Goal: Navigation & Orientation: Find specific page/section

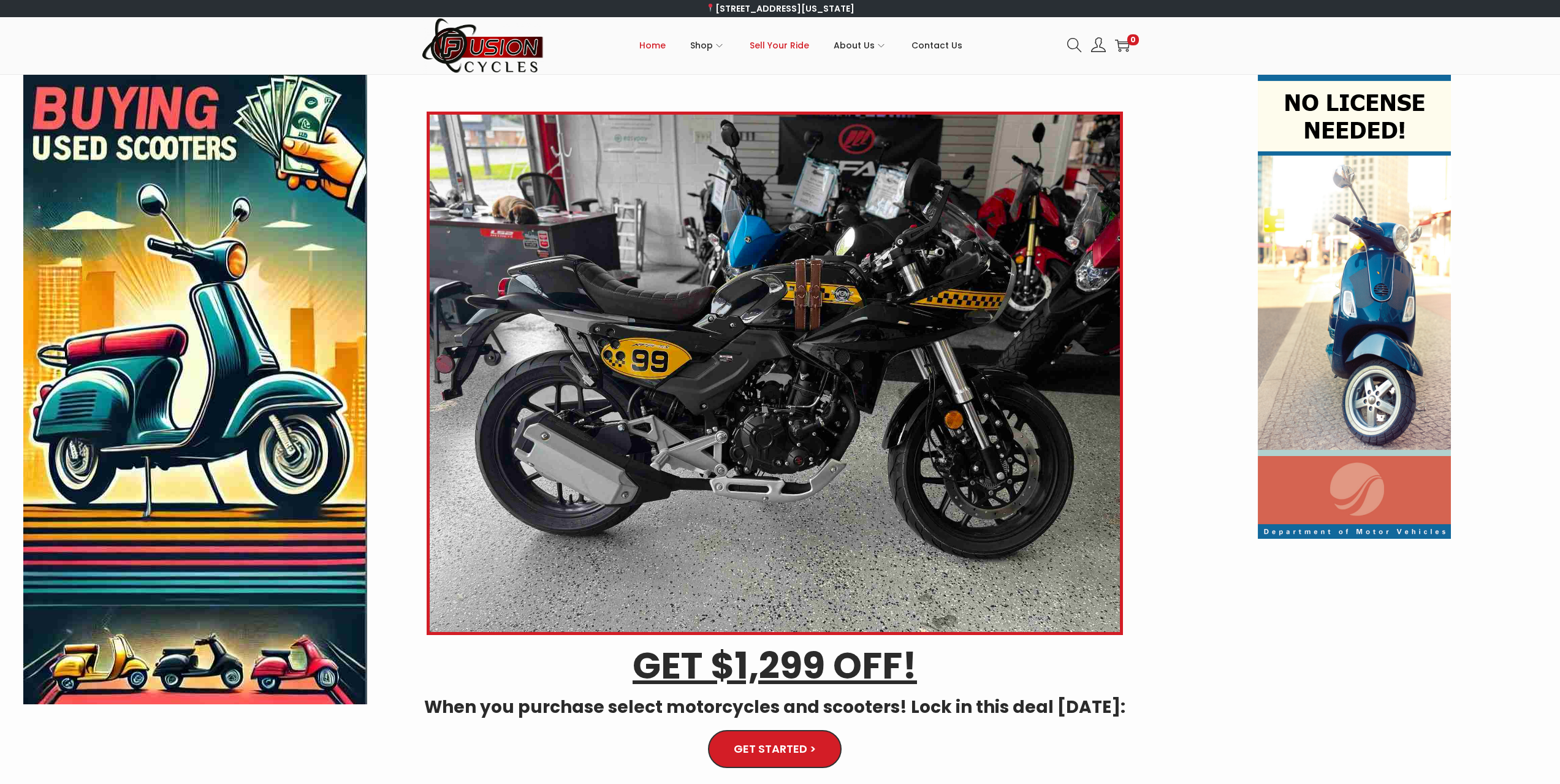
click at [793, 47] on span "Sell Your Ride" at bounding box center [779, 45] width 59 height 31
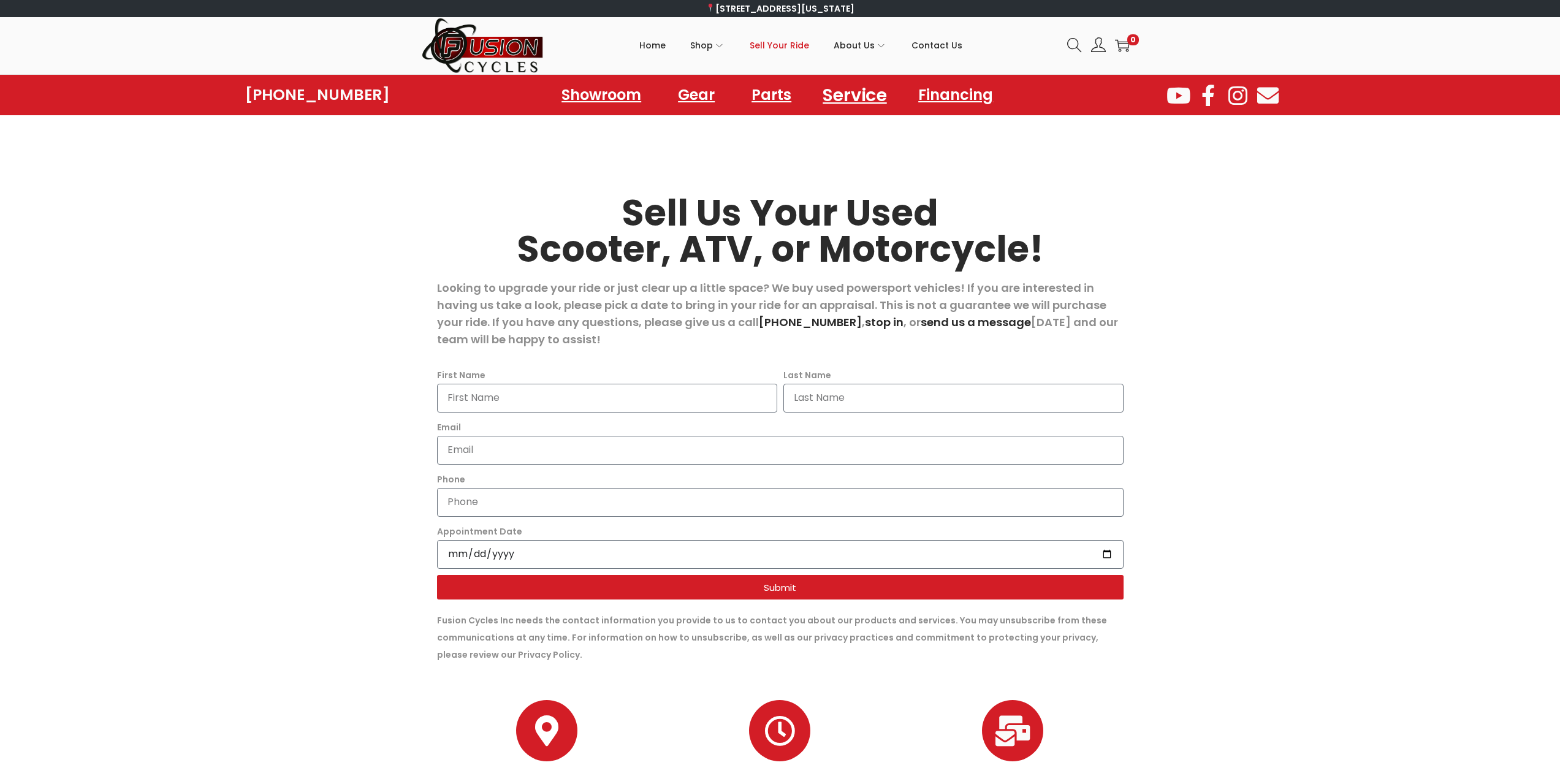
click at [874, 102] on link "Service" at bounding box center [854, 95] width 93 height 34
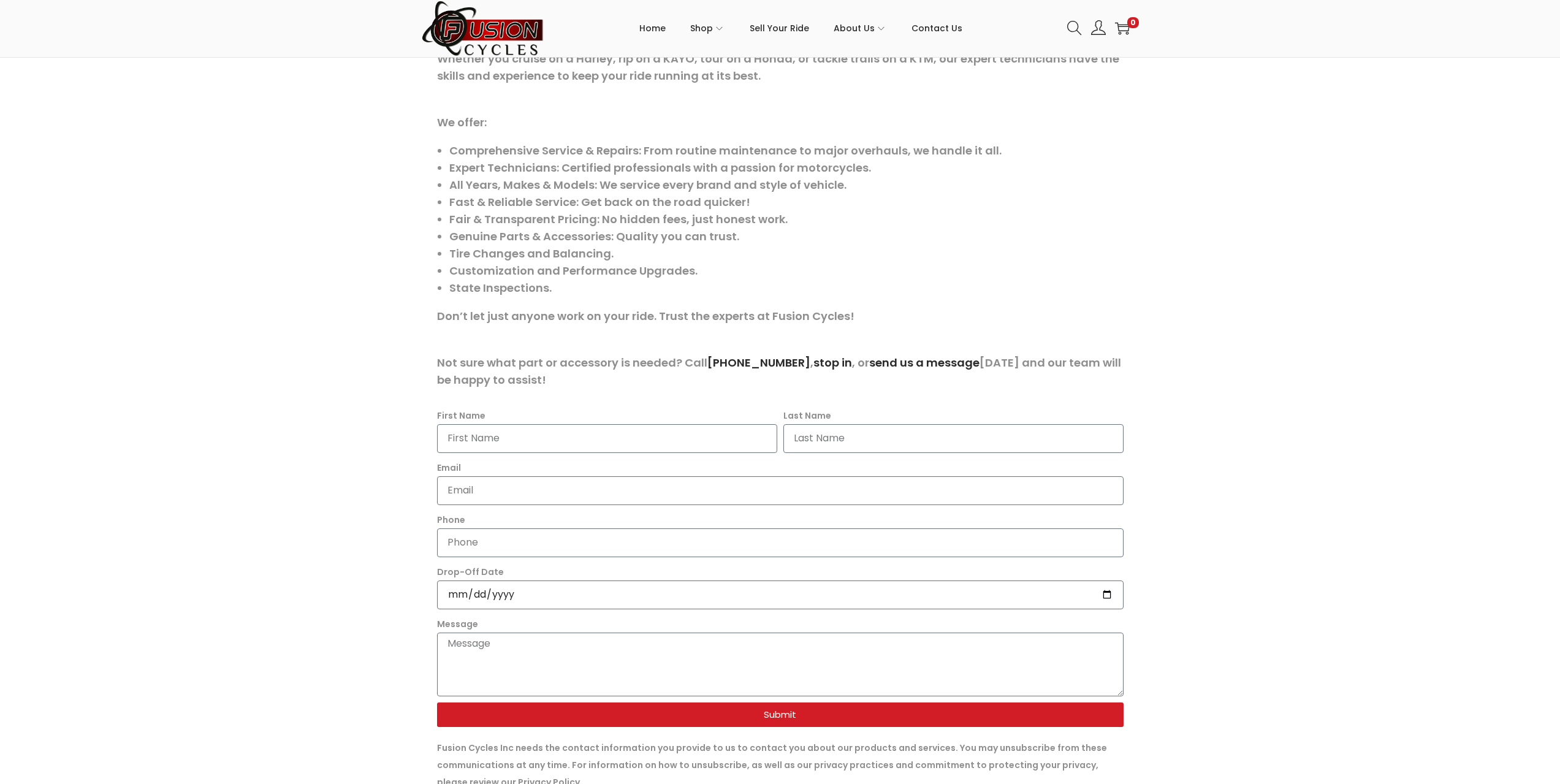
scroll to position [245, 0]
